Goal: Task Accomplishment & Management: Use online tool/utility

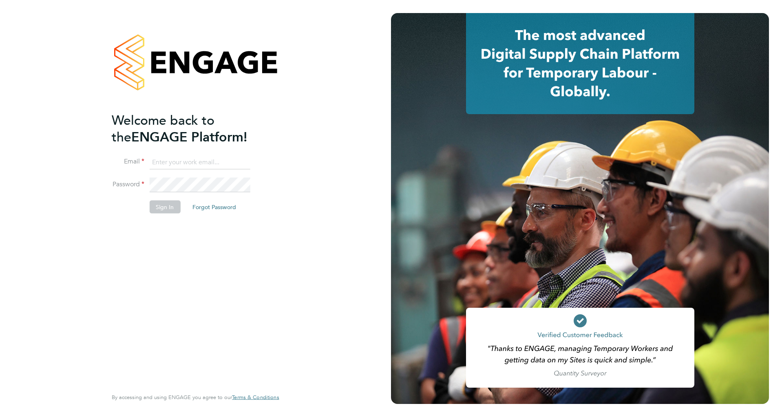
click at [187, 168] on input at bounding box center [199, 162] width 101 height 15
type input "Plamen.Ivanov@Vistry.co.uk"
click at [164, 201] on button "Sign In" at bounding box center [164, 207] width 31 height 13
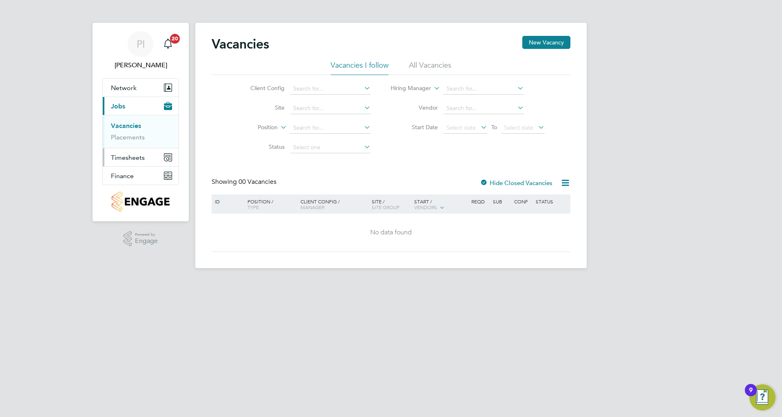
click at [129, 160] on span "Timesheets" at bounding box center [128, 158] width 34 height 8
click at [128, 146] on link "Timesheets" at bounding box center [128, 144] width 34 height 8
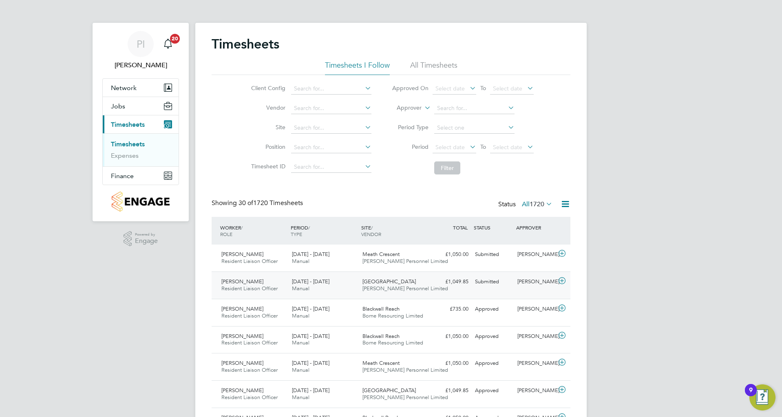
click at [565, 281] on icon at bounding box center [562, 281] width 10 height 7
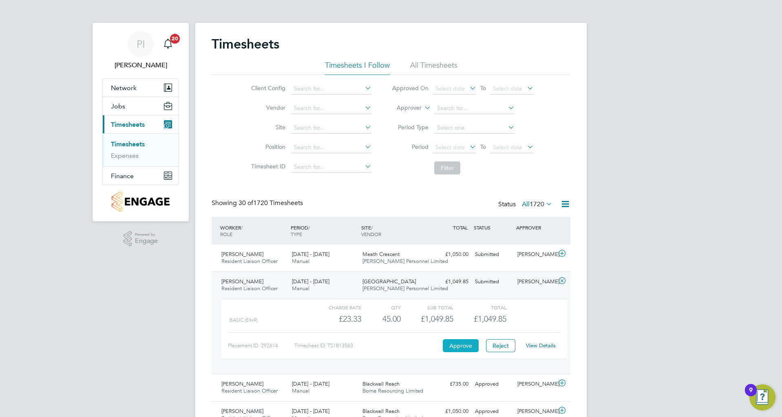
click at [461, 346] on button "Approve" at bounding box center [461, 345] width 36 height 13
click at [563, 252] on icon at bounding box center [562, 253] width 10 height 7
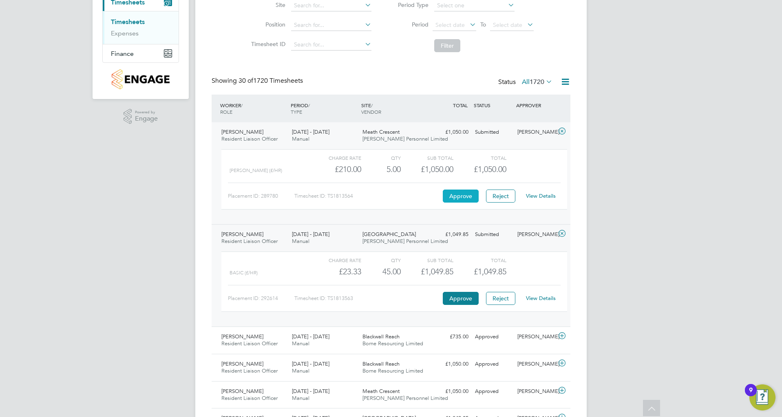
click at [468, 194] on button "Approve" at bounding box center [461, 196] width 36 height 13
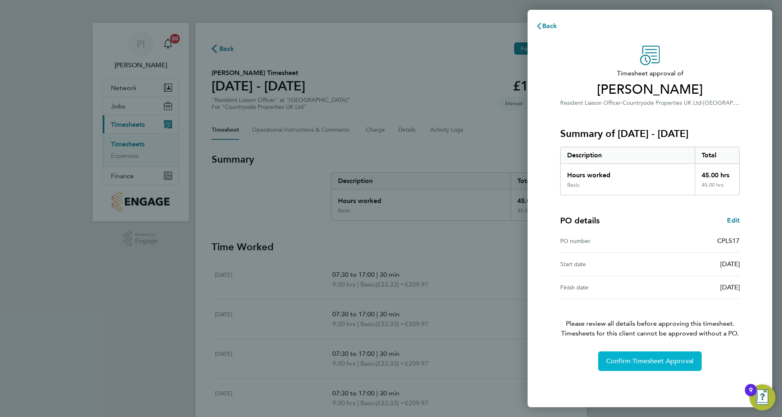
click at [650, 359] on span "Confirm Timesheet Approval" at bounding box center [650, 361] width 87 height 8
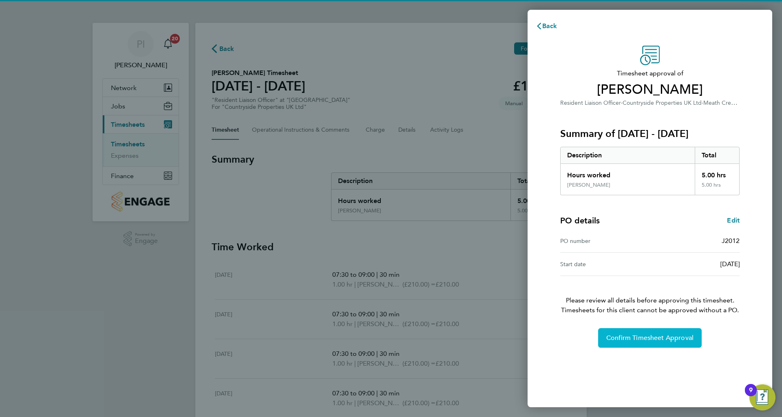
click at [637, 336] on span "Confirm Timesheet Approval" at bounding box center [650, 338] width 87 height 8
